Goal: Information Seeking & Learning: Learn about a topic

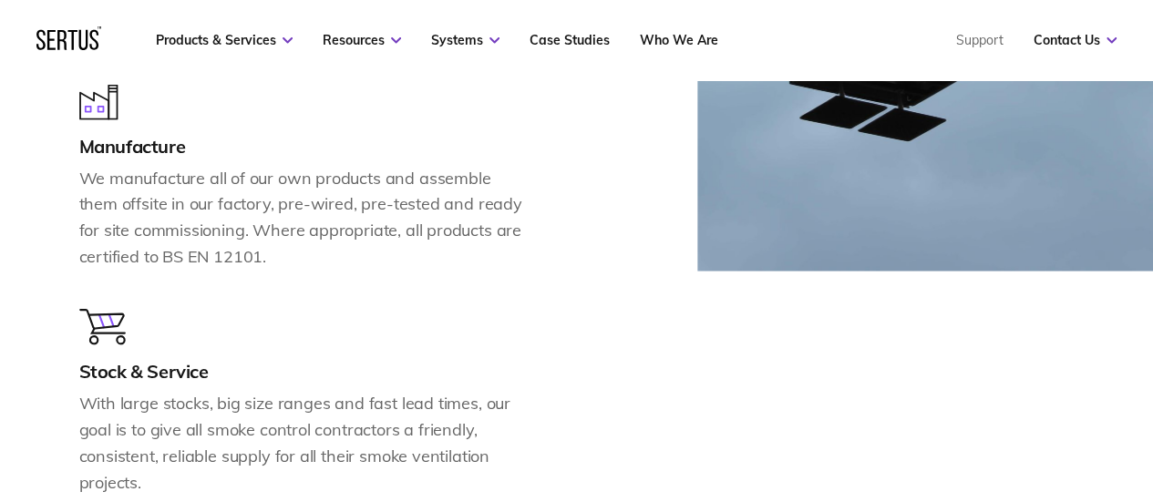
scroll to position [2089, 0]
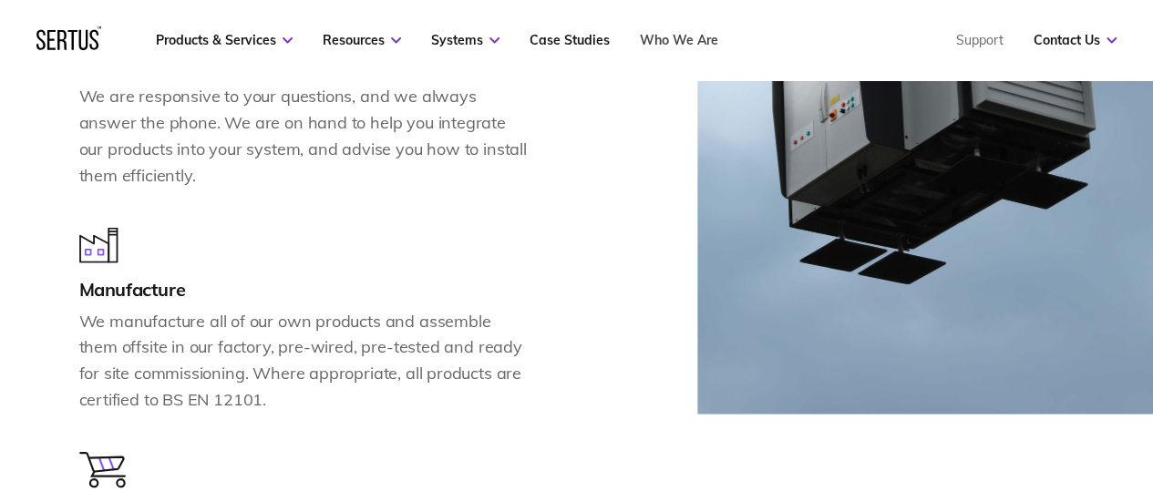
click at [694, 34] on link "Who We Are" at bounding box center [679, 40] width 78 height 16
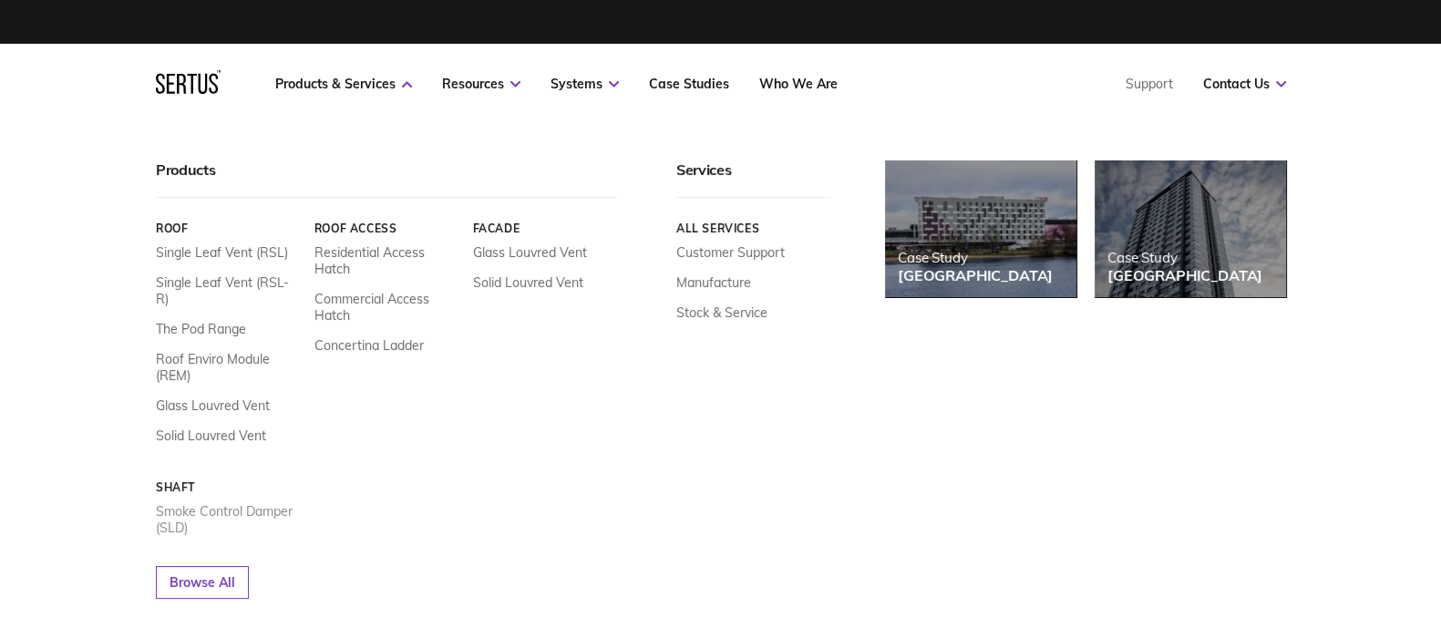
click at [243, 501] on link "Smoke Control Damper (SLD)" at bounding box center [228, 519] width 145 height 33
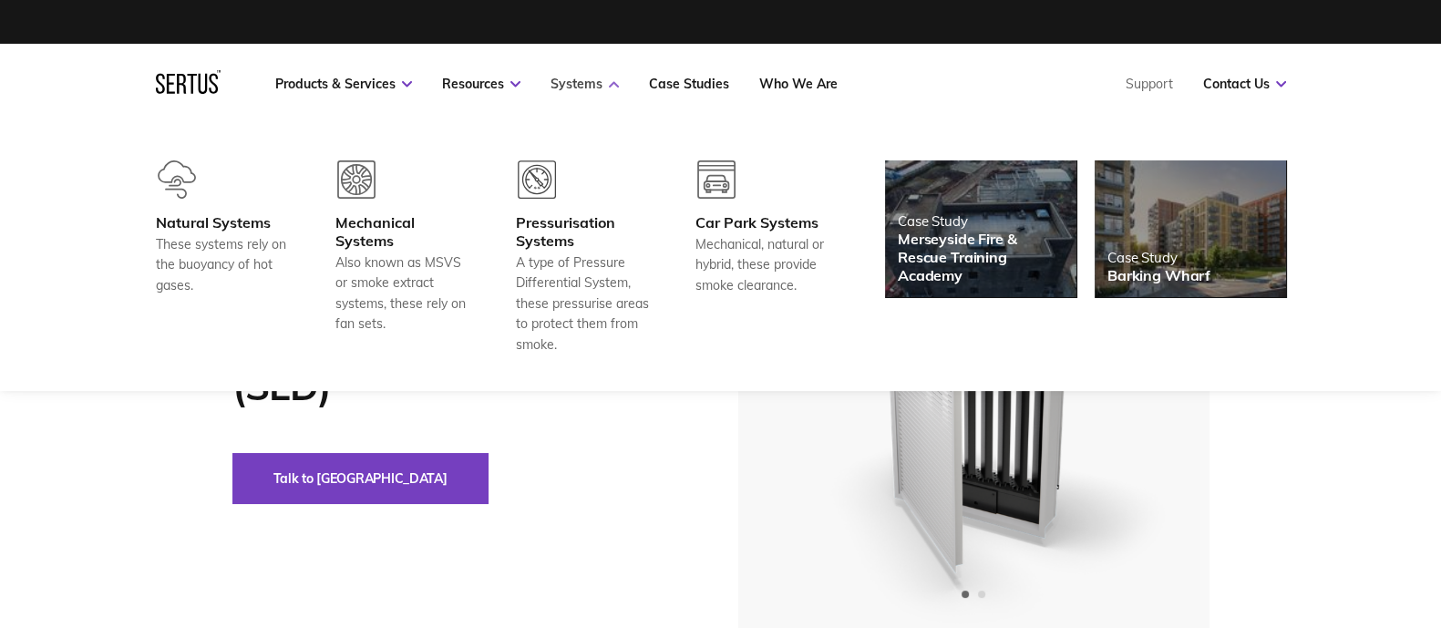
click at [593, 84] on link "Systems" at bounding box center [585, 84] width 68 height 16
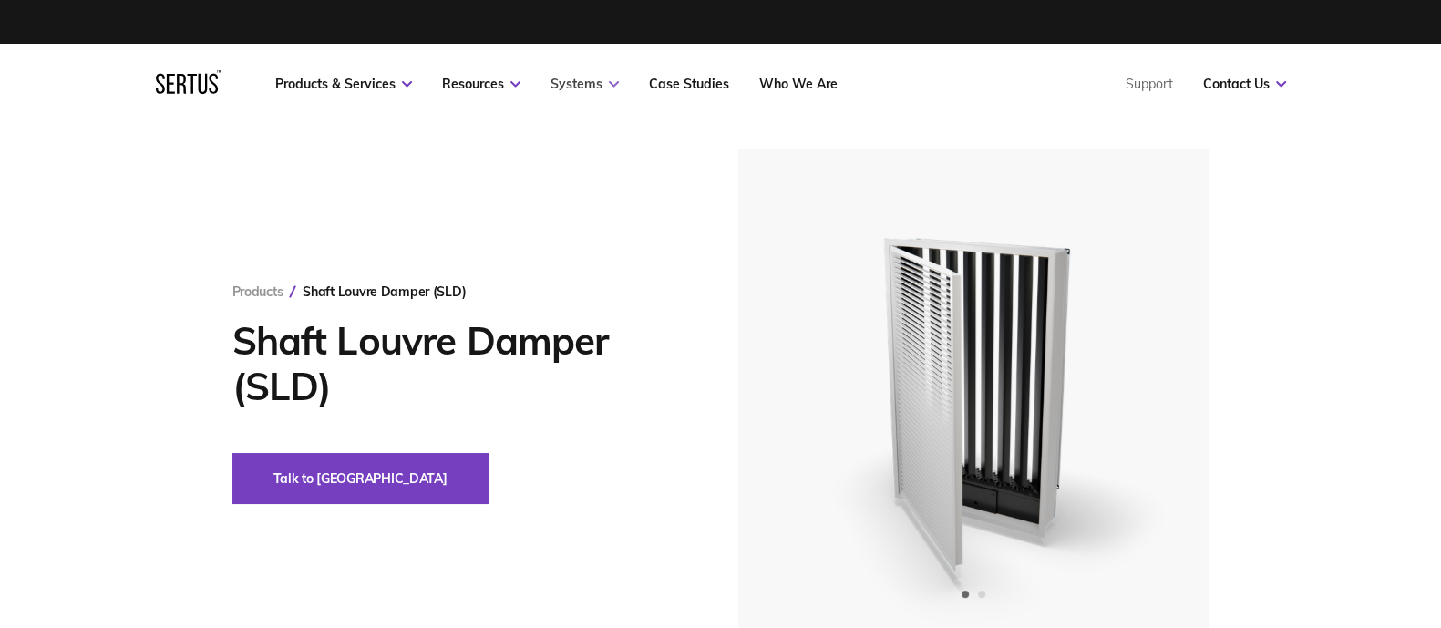
click at [593, 84] on link "Systems" at bounding box center [585, 84] width 68 height 16
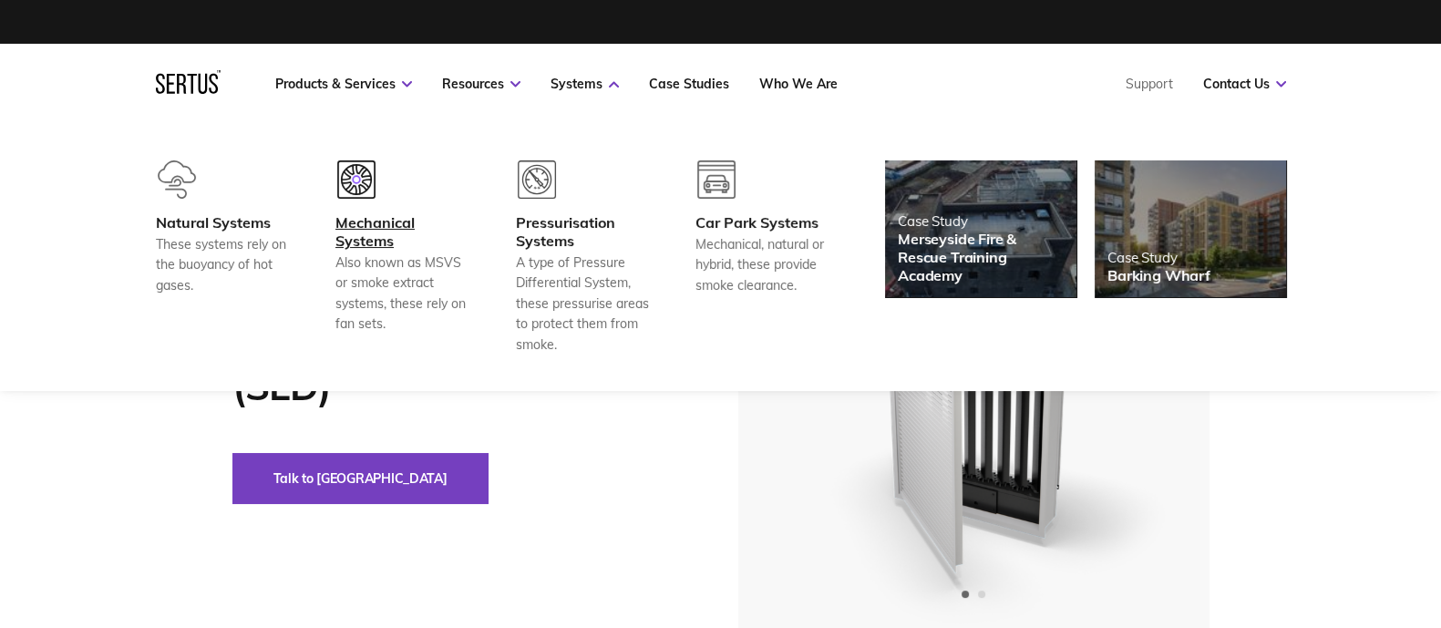
click at [379, 230] on div "Mechanical Systems" at bounding box center [402, 231] width 135 height 36
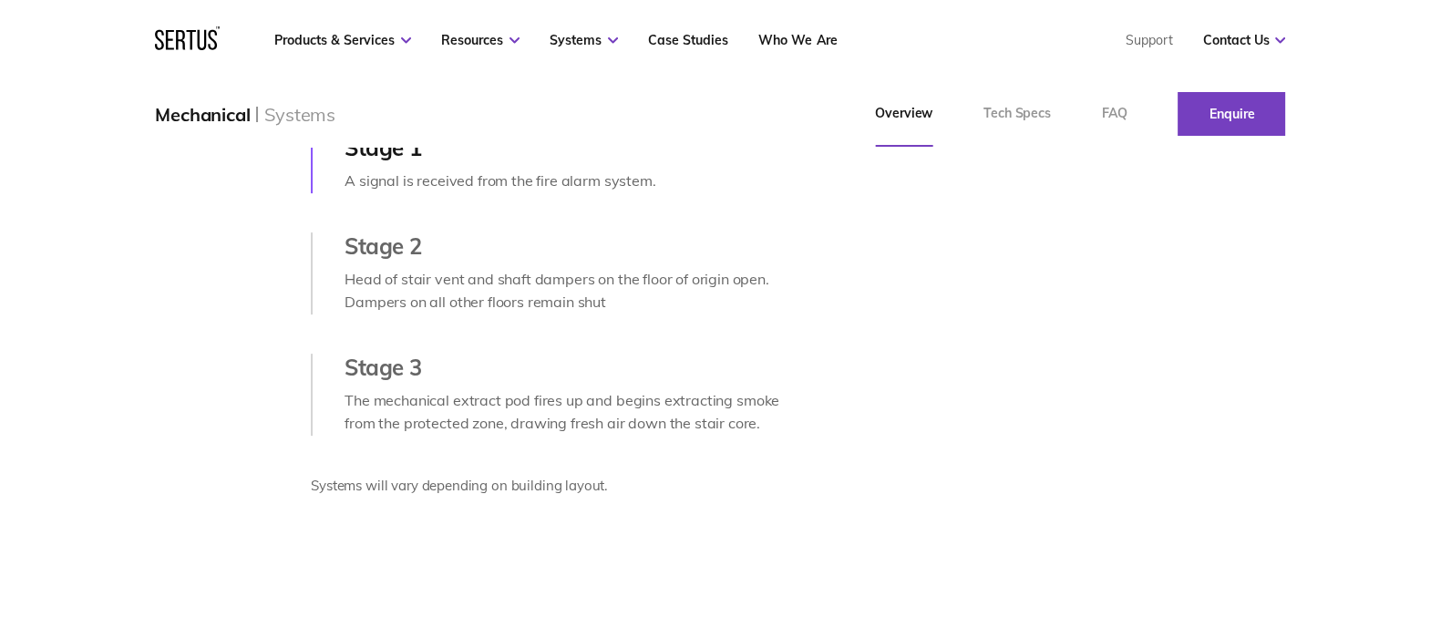
scroll to position [684, 0]
